Goal: Task Accomplishment & Management: Manage account settings

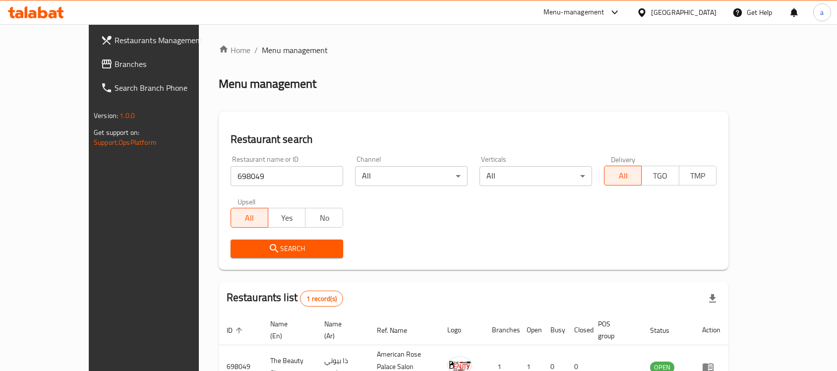
scroll to position [52, 0]
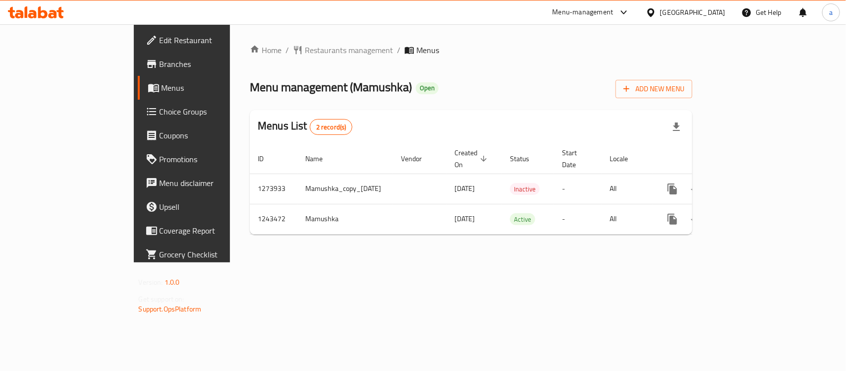
click at [138, 32] on link "Edit Restaurant" at bounding box center [206, 40] width 137 height 24
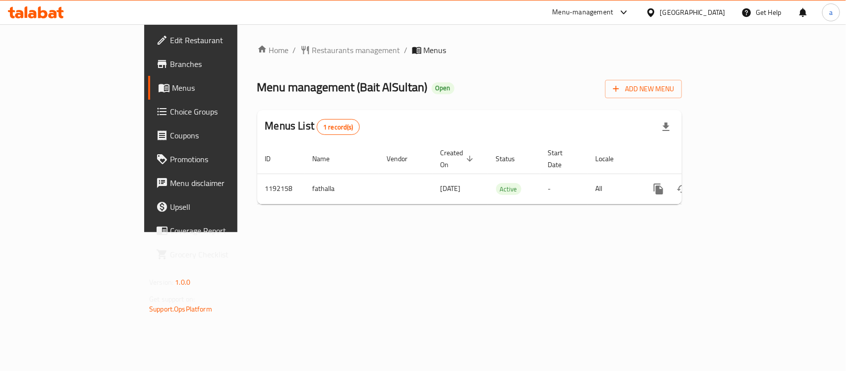
click at [170, 39] on span "Edit Restaurant" at bounding box center [224, 40] width 108 height 12
